Goal: Navigation & Orientation: Find specific page/section

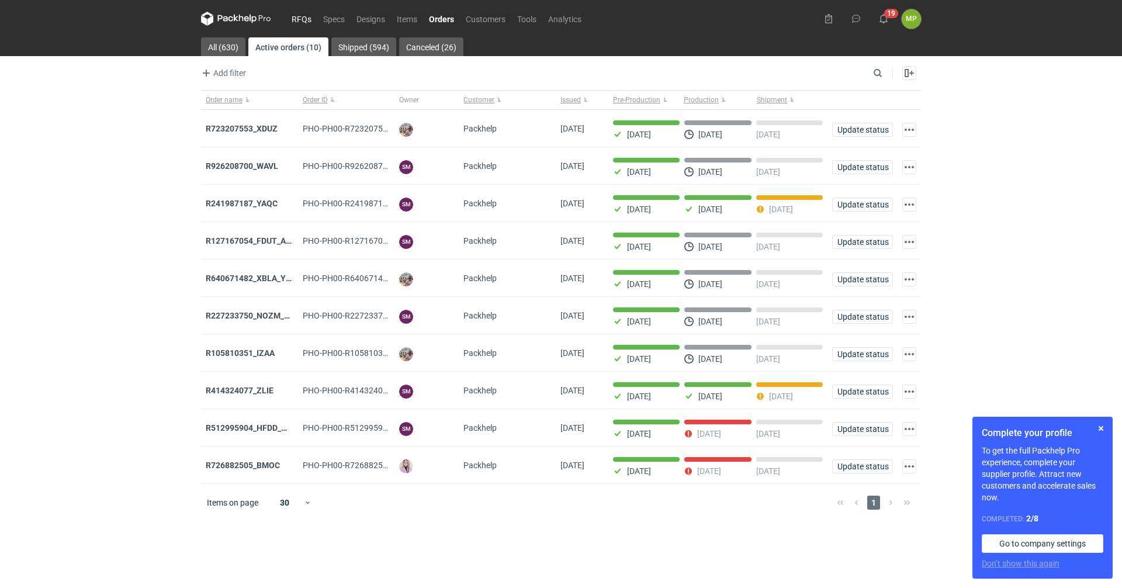
click at [306, 12] on link "RFQs" at bounding box center [302, 19] width 32 height 14
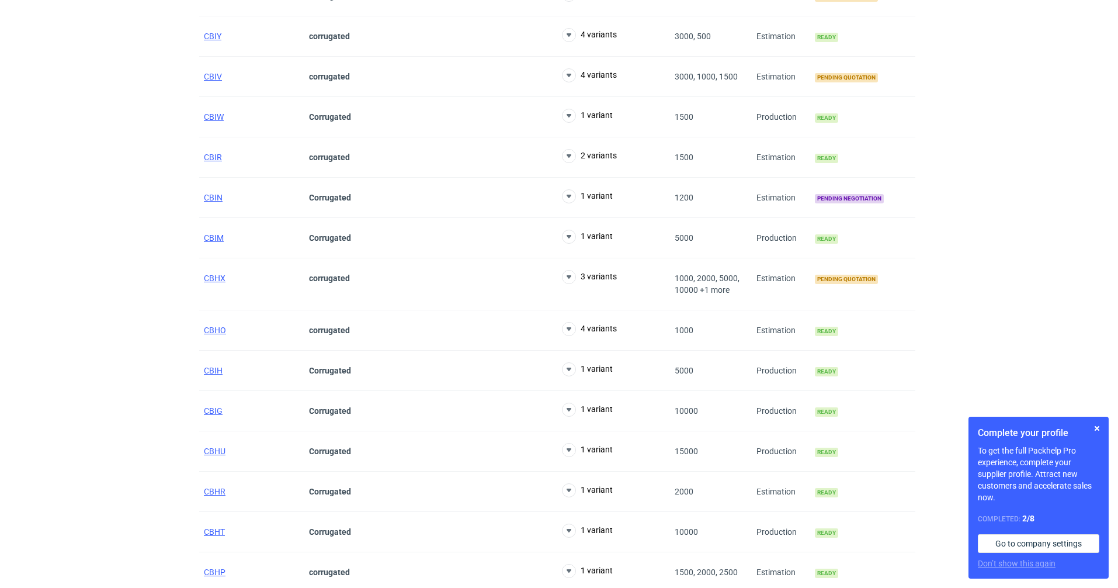
scroll to position [801, 0]
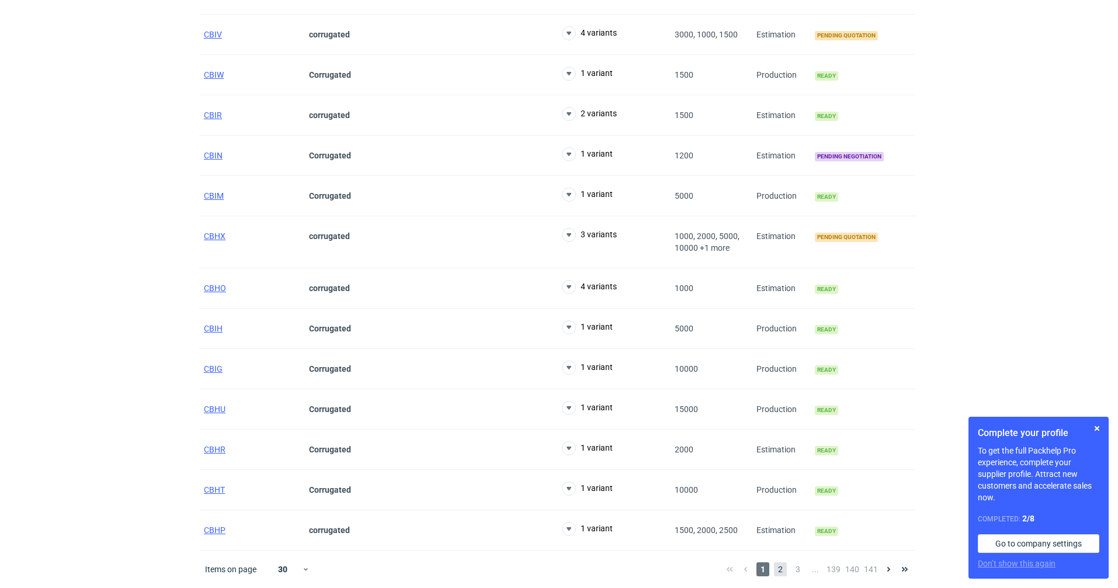
click at [784, 566] on span "2" at bounding box center [780, 569] width 13 height 14
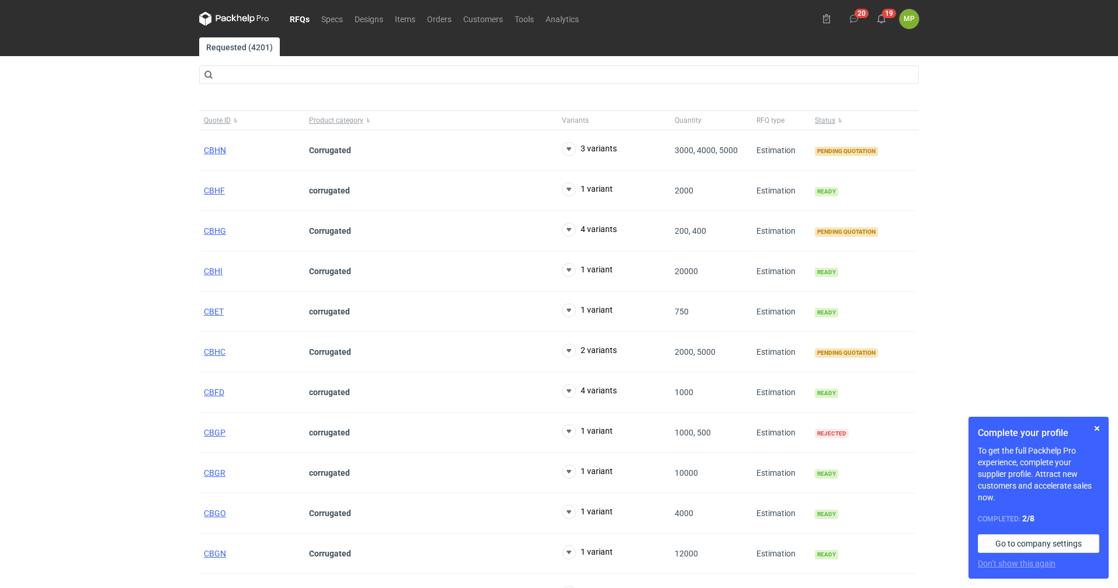
click at [296, 12] on link "RFQs" at bounding box center [300, 19] width 32 height 14
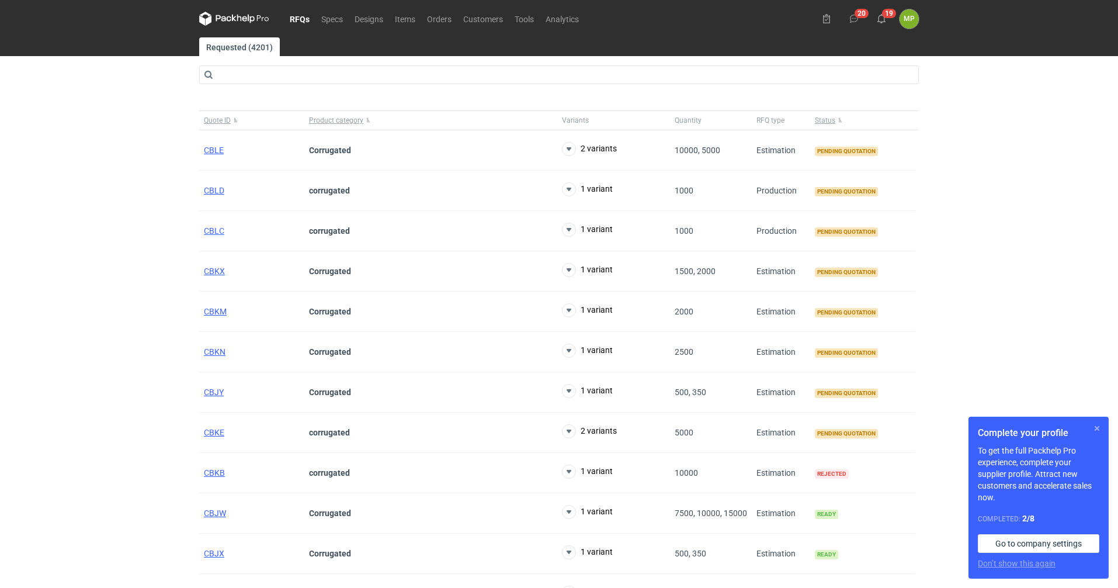
click at [1094, 431] on button "button" at bounding box center [1097, 428] width 14 height 14
